Goal: Task Accomplishment & Management: Book appointment/travel/reservation

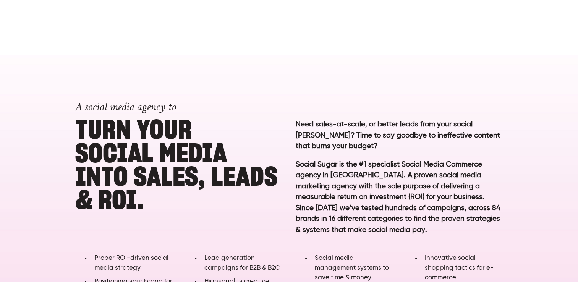
scroll to position [317, 0]
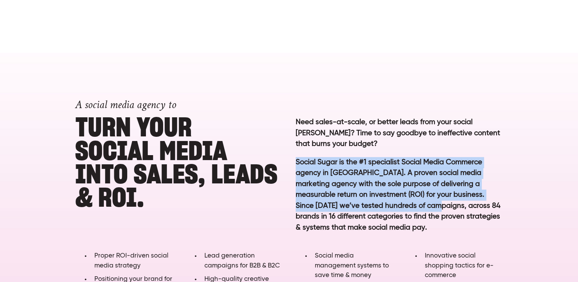
drag, startPoint x: 292, startPoint y: 164, endPoint x: 405, endPoint y: 210, distance: 121.8
click at [405, 210] on div "Need sales-at-scale, or better leads from your social [PERSON_NAME]? Time to sa…" at bounding box center [399, 180] width 220 height 141
click at [382, 204] on p "Social Sugar is the #1 specialist Social Media Commerce agency in [GEOGRAPHIC_D…" at bounding box center [399, 201] width 207 height 88
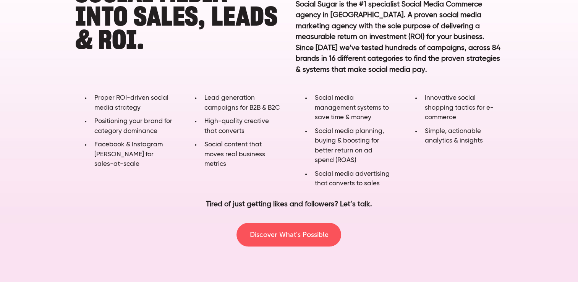
scroll to position [476, 0]
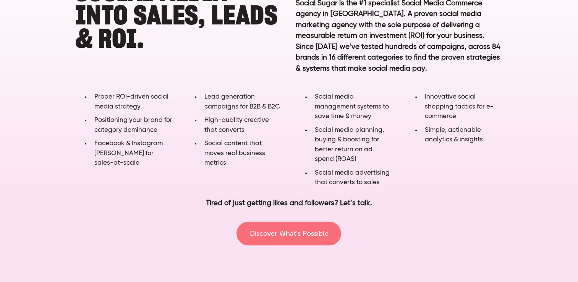
click at [299, 237] on link "Discover What's Possible" at bounding box center [288, 234] width 105 height 24
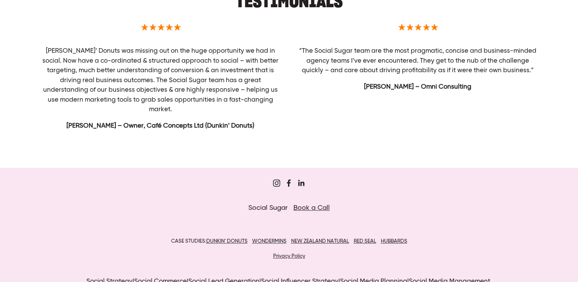
scroll to position [438, 0]
